Goal: Check status: Check status

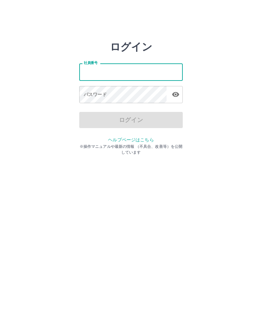
click at [139, 73] on input "社員番号" at bounding box center [130, 71] width 103 height 17
click at [151, 69] on input "社員番号" at bounding box center [130, 71] width 103 height 17
type input "*******"
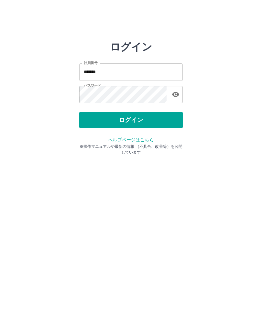
click at [160, 118] on button "ログイン" at bounding box center [130, 120] width 103 height 16
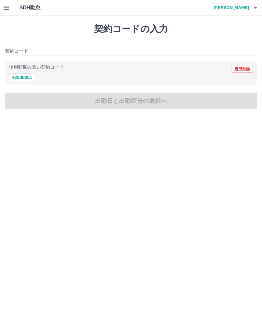
click at [9, 7] on icon "button" at bounding box center [7, 8] width 8 height 8
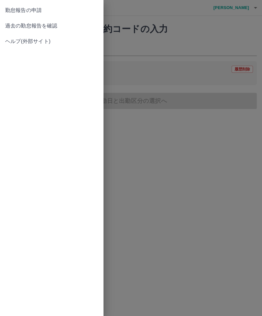
click at [52, 25] on span "過去の勤怠報告を確認" at bounding box center [51, 26] width 93 height 8
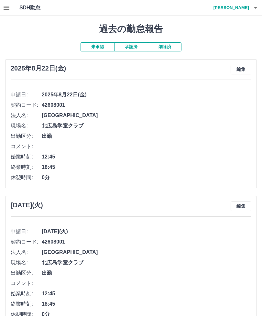
click at [134, 48] on button "承認済" at bounding box center [131, 46] width 34 height 9
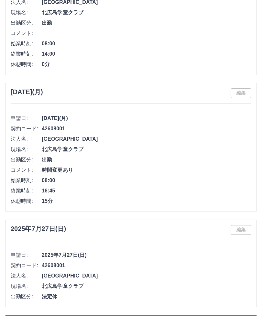
scroll to position [2834, 0]
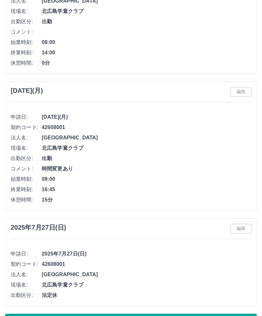
click at [161, 316] on button "もっと見る" at bounding box center [131, 322] width 252 height 16
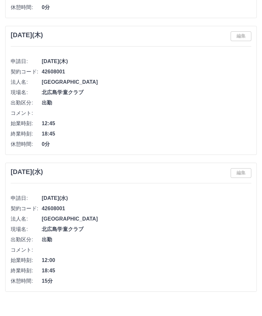
scroll to position [3395, 0]
